Goal: Information Seeking & Learning: Learn about a topic

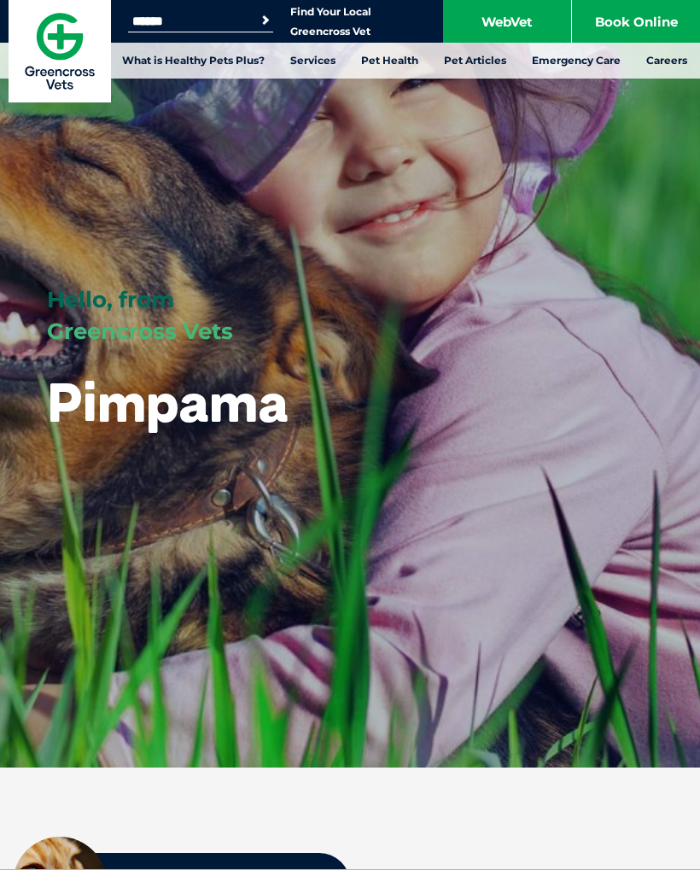
click at [64, 304] on link "Vaccinations" at bounding box center [49, 311] width 72 height 15
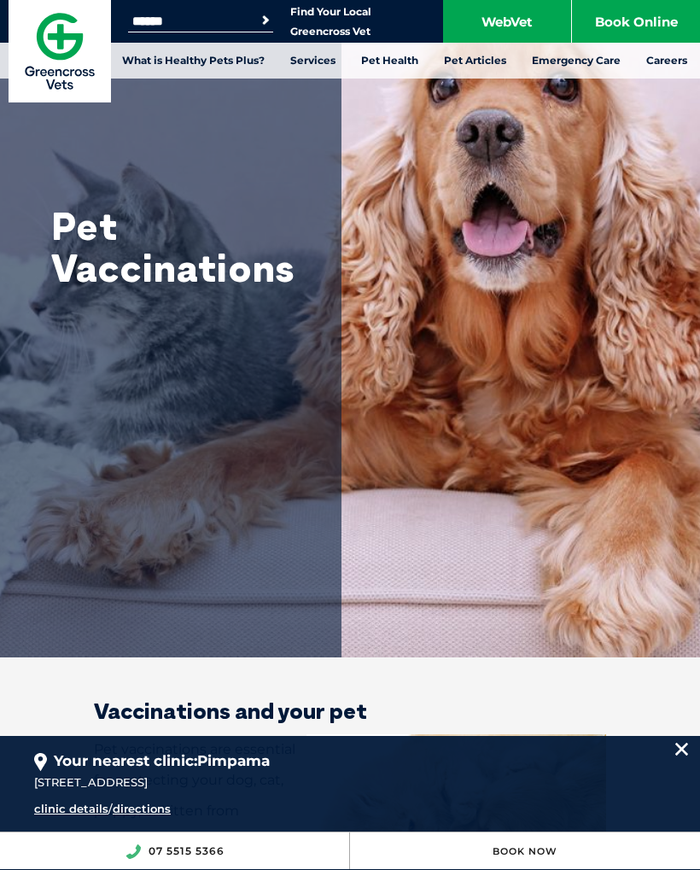
click at [71, 815] on link "clinic details" at bounding box center [71, 809] width 74 height 14
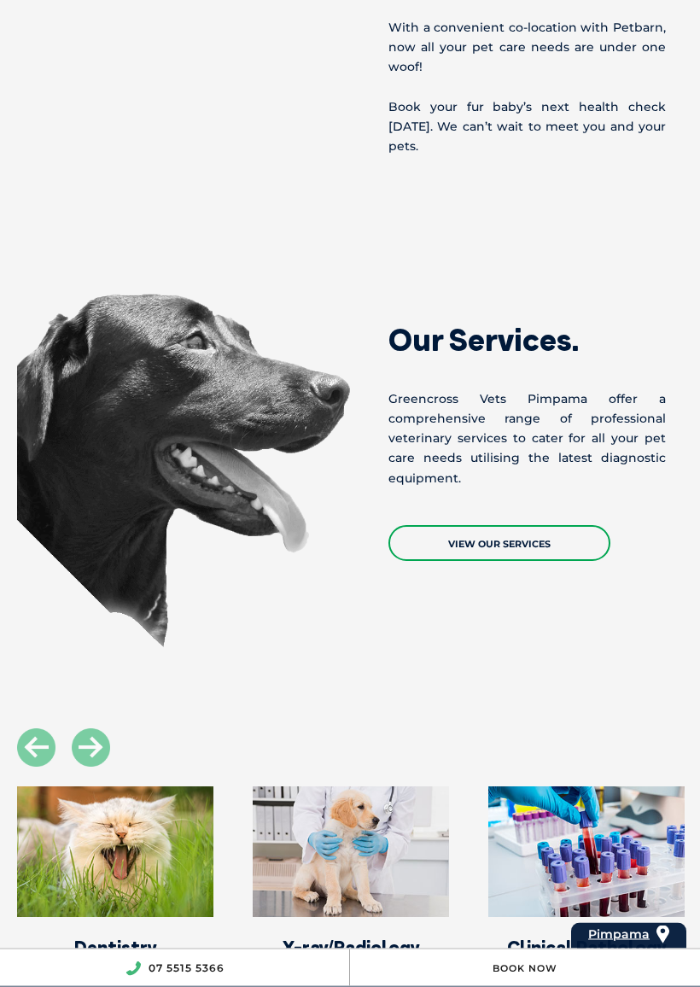
scroll to position [1429, 0]
click at [542, 525] on link "View Our Services" at bounding box center [499, 543] width 222 height 36
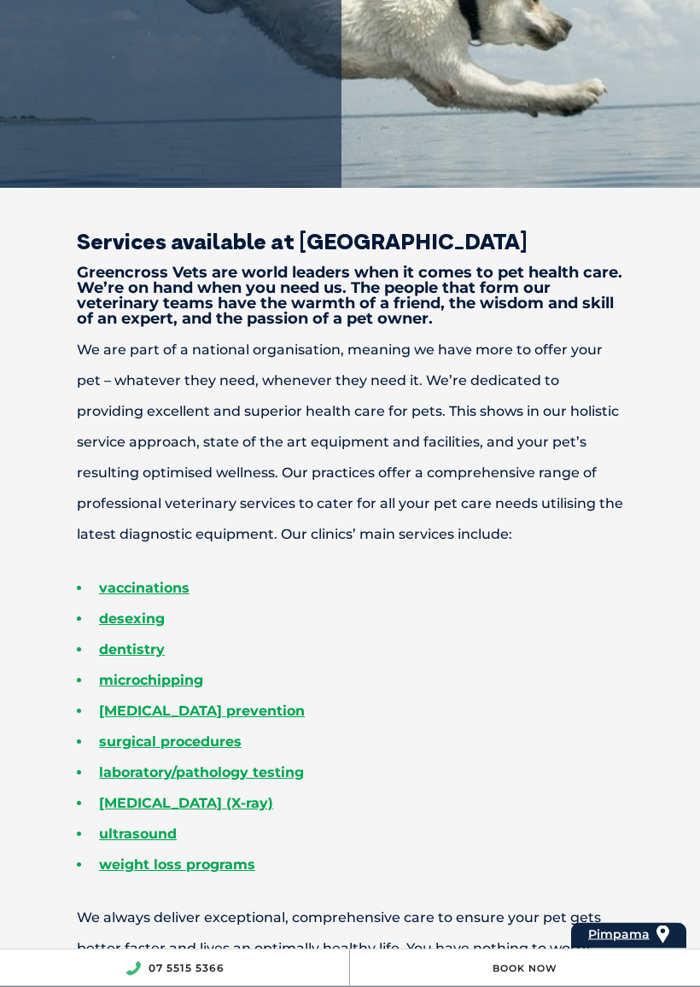
scroll to position [470, 0]
click at [173, 581] on link "vaccinations" at bounding box center [144, 588] width 91 height 16
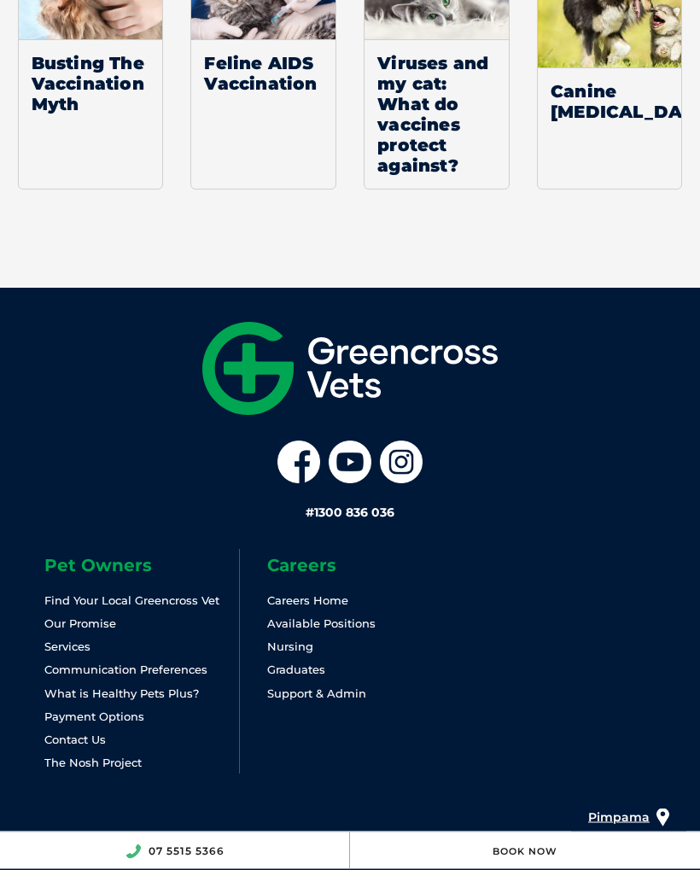
scroll to position [3193, 0]
